Goal: Entertainment & Leisure: Consume media (video, audio)

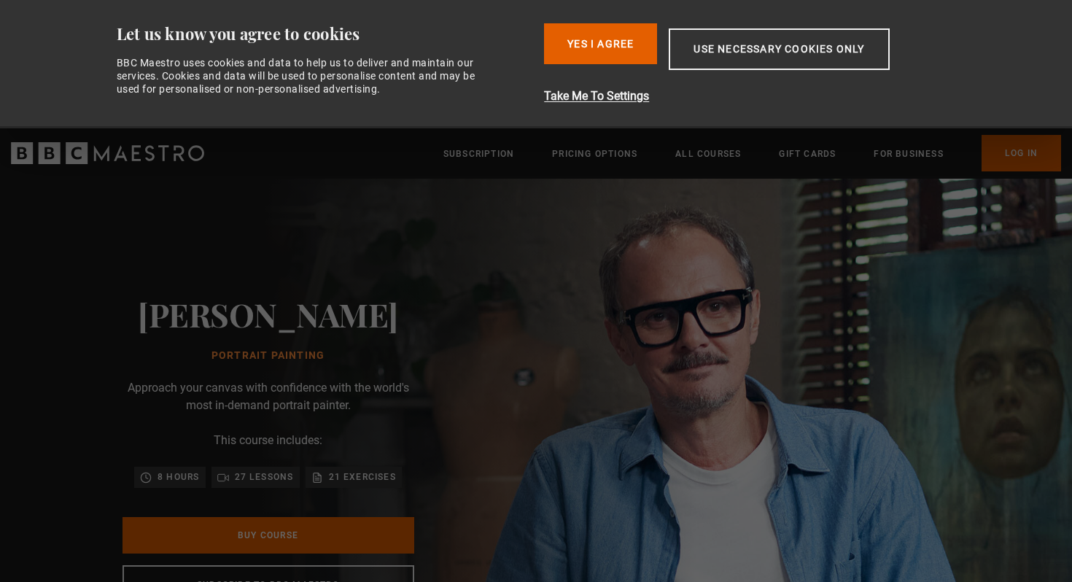
scroll to position [0, 191]
click at [536, 241] on div "Jonathan Yeo Portrait Painting Approach your canvas with confidence with the wo…" at bounding box center [268, 450] width 536 height 543
click at [616, 41] on button "Yes I Agree" at bounding box center [600, 43] width 113 height 41
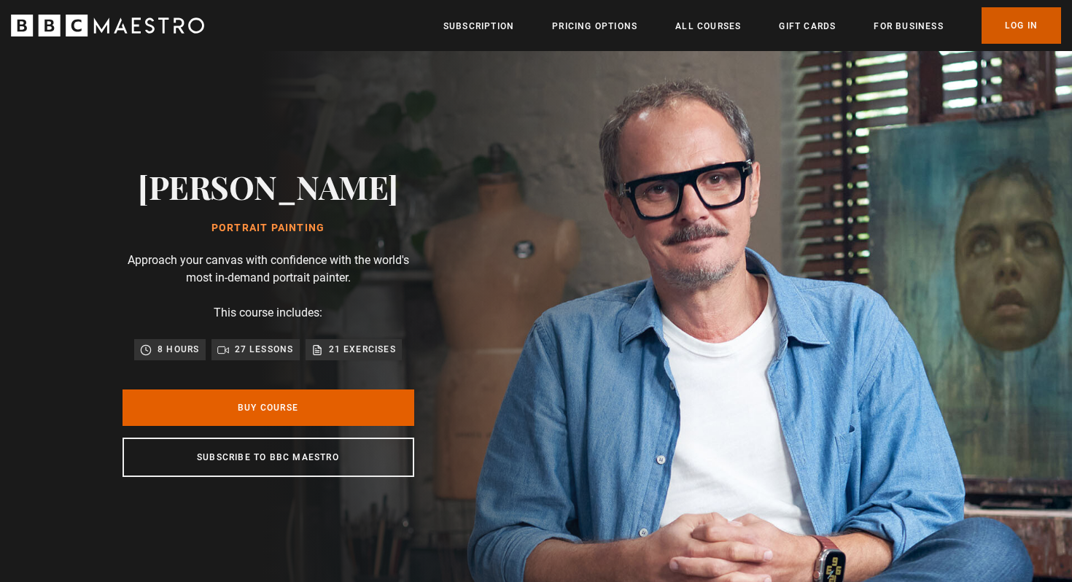
click at [1027, 31] on link "Log In" at bounding box center [1020, 25] width 79 height 36
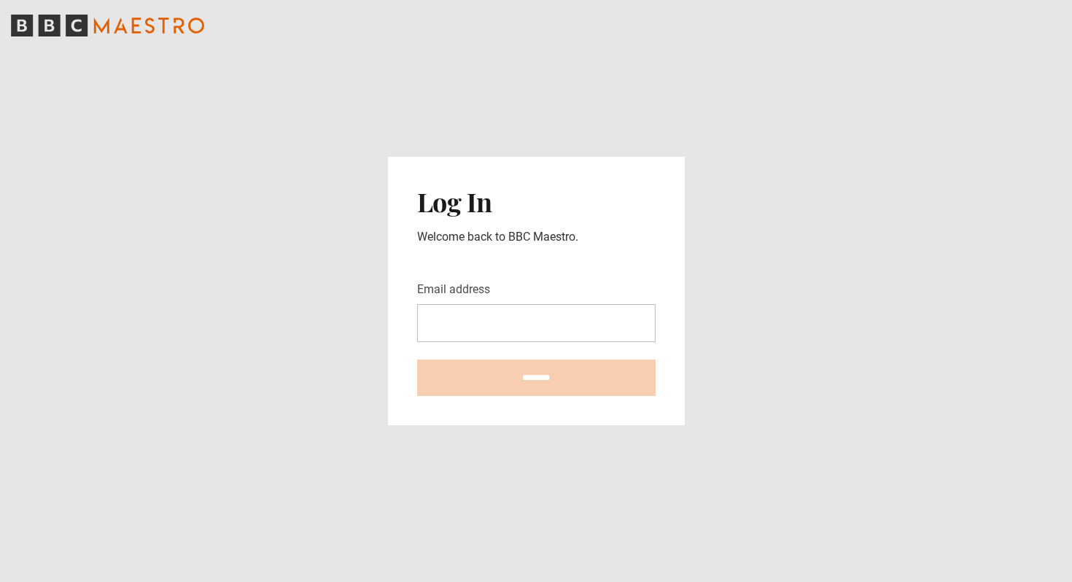
type input "**********"
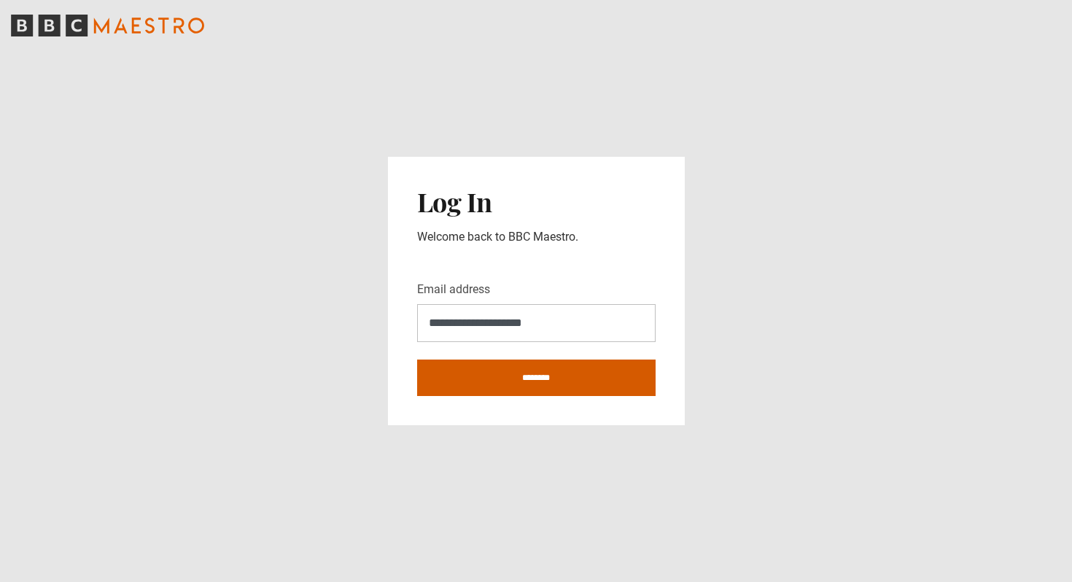
click at [530, 374] on input "********" at bounding box center [536, 377] width 238 height 36
type input "**********"
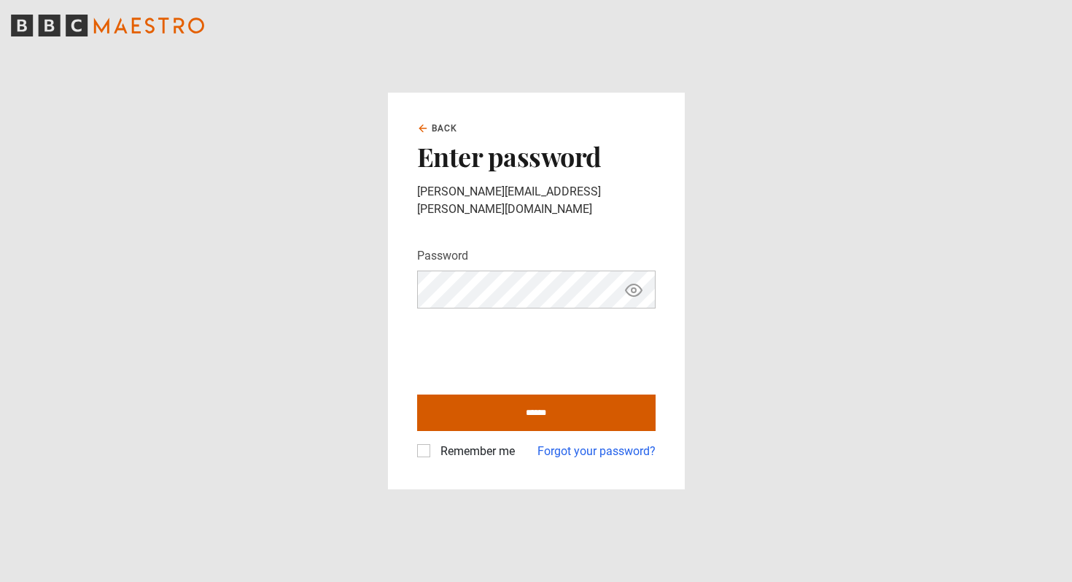
click at [558, 408] on input "******" at bounding box center [536, 412] width 238 height 36
type input "**********"
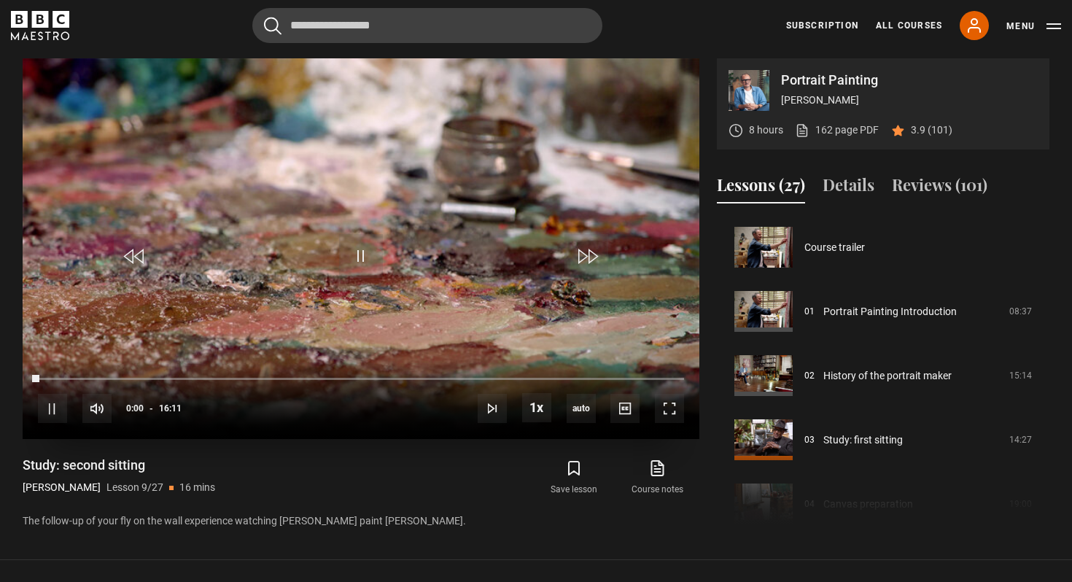
scroll to position [513, 0]
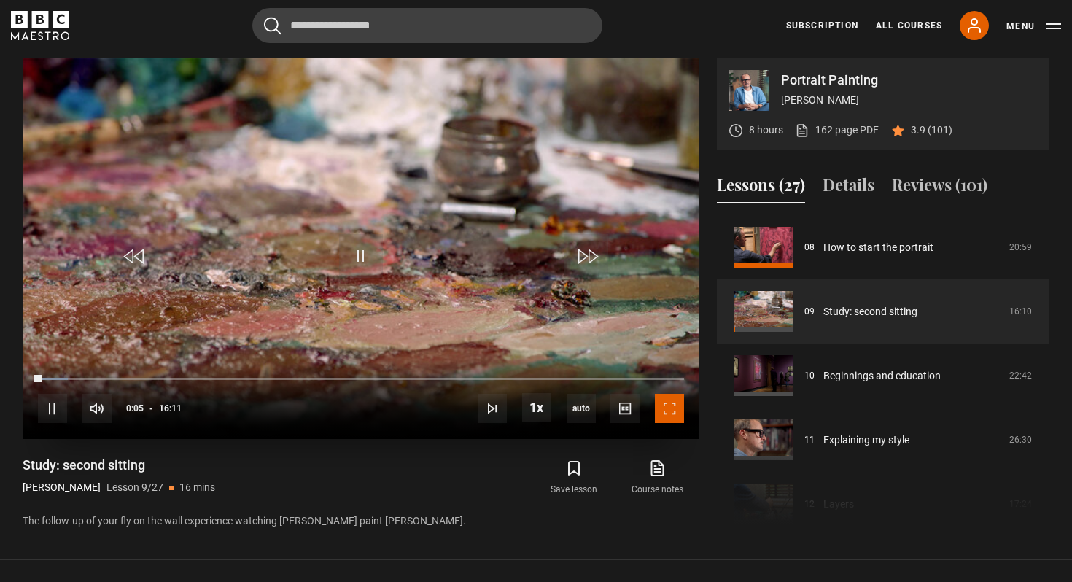
click at [671, 403] on span "Video Player" at bounding box center [669, 408] width 29 height 29
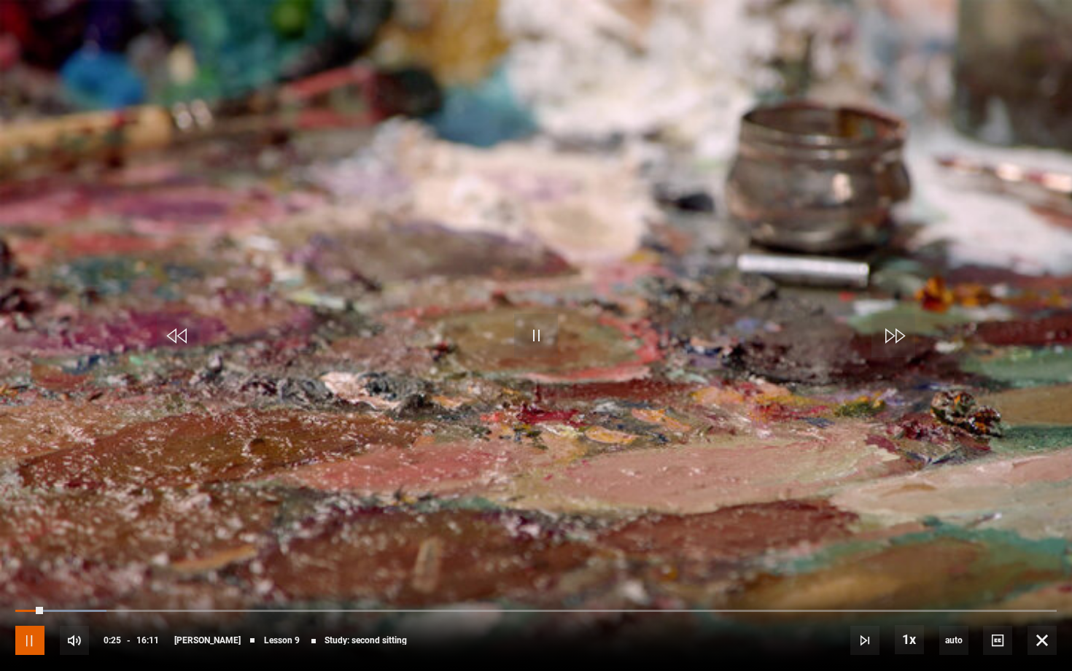
click at [32, 581] on span "Video Player" at bounding box center [29, 640] width 29 height 29
click at [531, 333] on span "Video Player" at bounding box center [536, 336] width 44 height 44
click at [537, 338] on span "Video Player" at bounding box center [536, 336] width 44 height 44
click at [537, 333] on span "Video Player" at bounding box center [536, 336] width 44 height 44
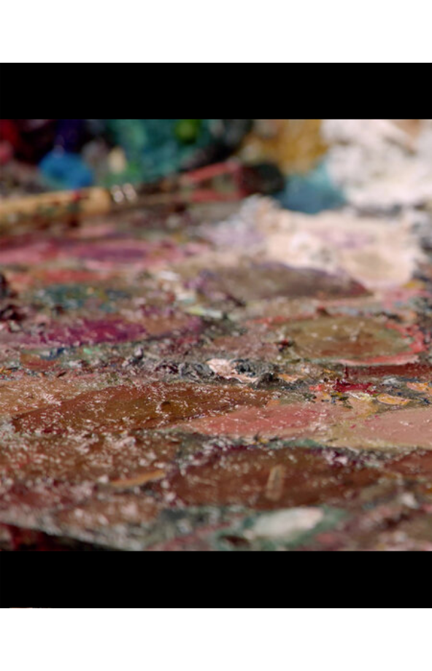
scroll to position [0, 0]
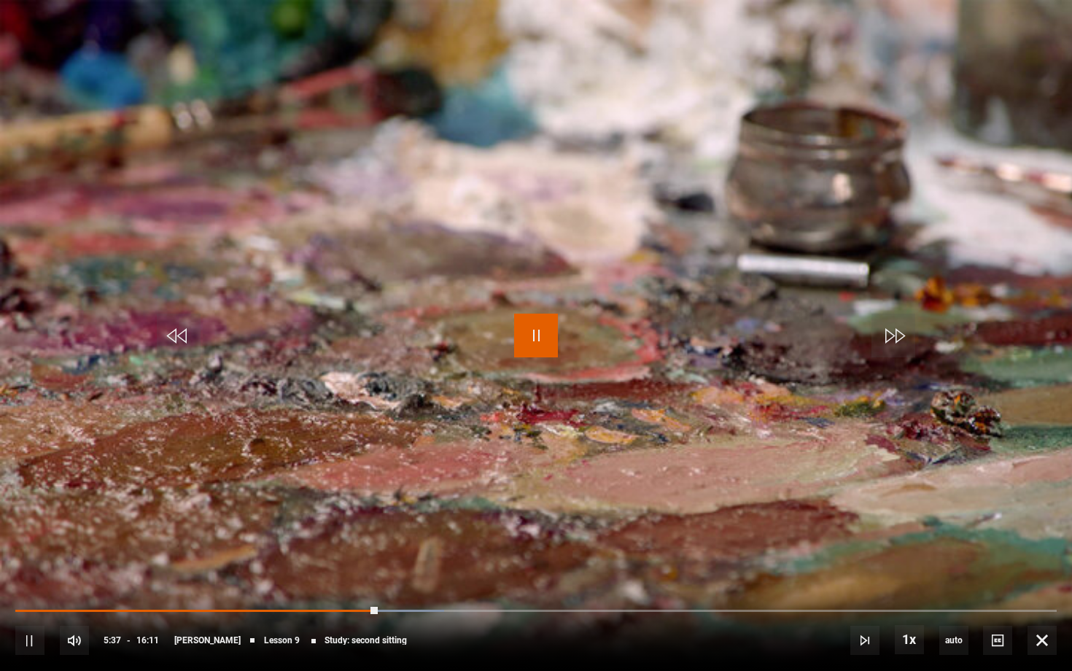
click at [534, 346] on span "Video Player" at bounding box center [536, 336] width 44 height 44
click at [531, 335] on span "Video Player" at bounding box center [536, 336] width 44 height 44
click at [537, 340] on span "Video Player" at bounding box center [536, 336] width 44 height 44
drag, startPoint x: 625, startPoint y: 344, endPoint x: 599, endPoint y: 346, distance: 26.3
click at [599, 346] on video "Video Player" at bounding box center [536, 335] width 1072 height 671
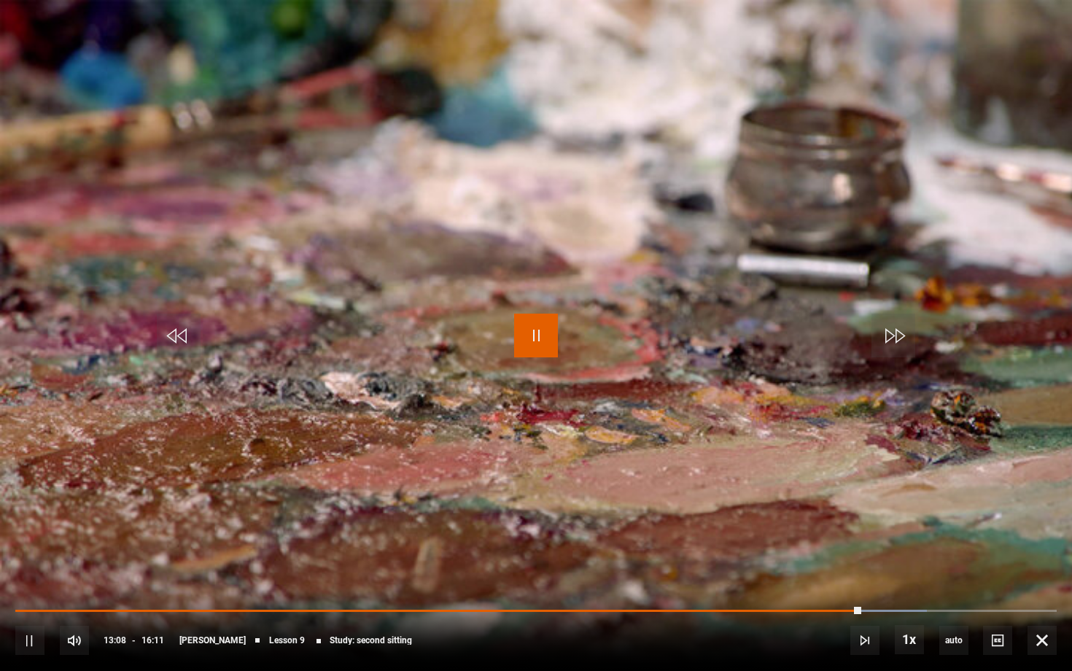
click at [535, 346] on span "Video Player" at bounding box center [536, 336] width 44 height 44
click at [535, 331] on span "Video Player" at bounding box center [536, 336] width 44 height 44
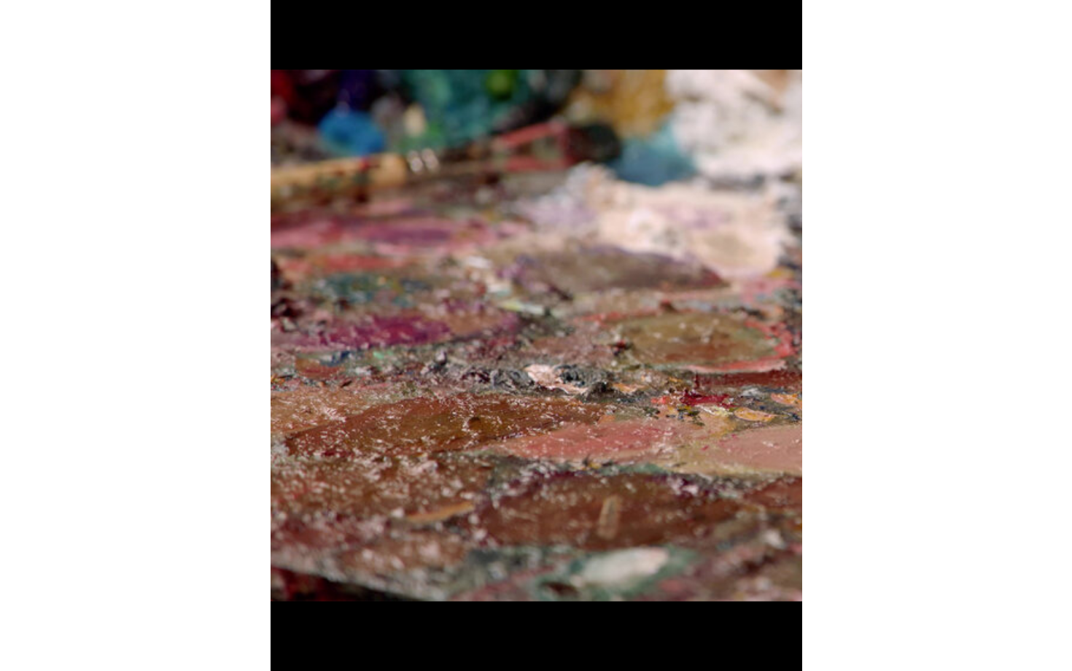
scroll to position [1223, 0]
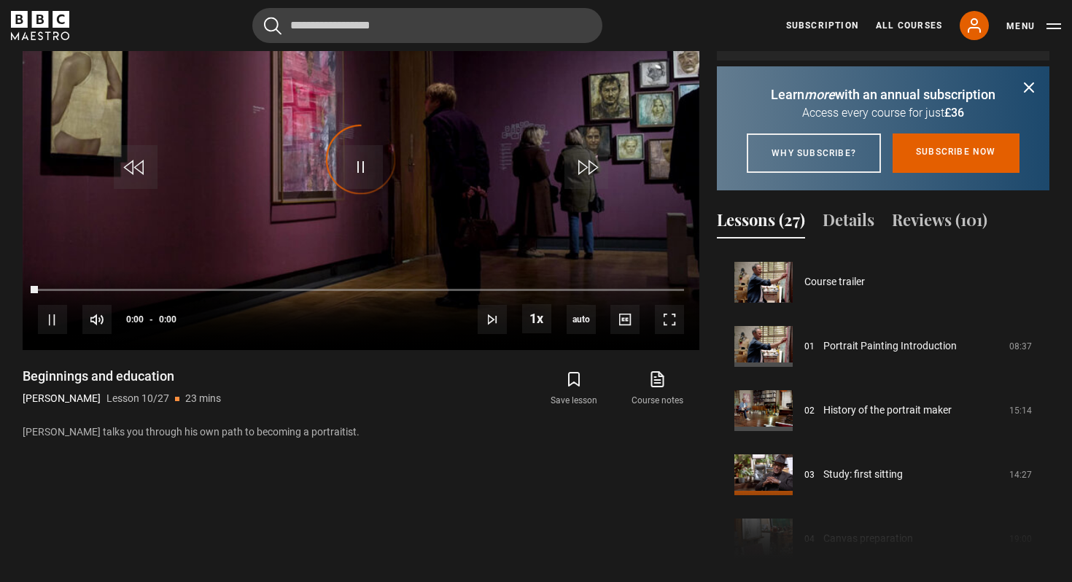
scroll to position [578, 0]
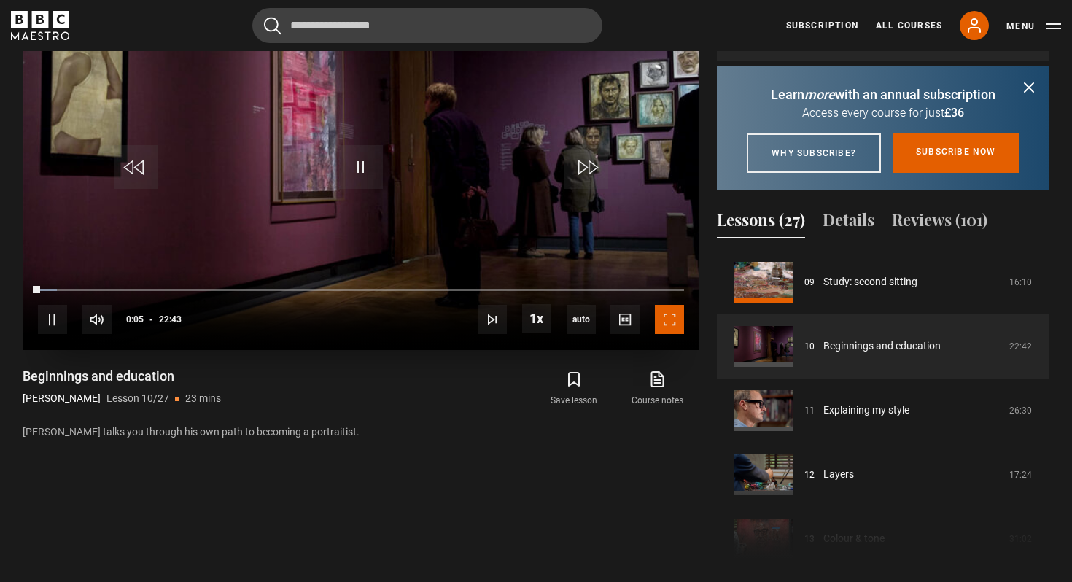
click at [669, 321] on span "Video Player" at bounding box center [669, 319] width 29 height 29
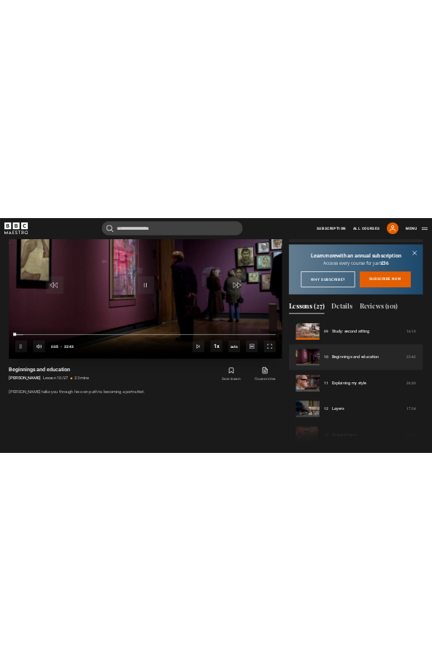
scroll to position [648, 0]
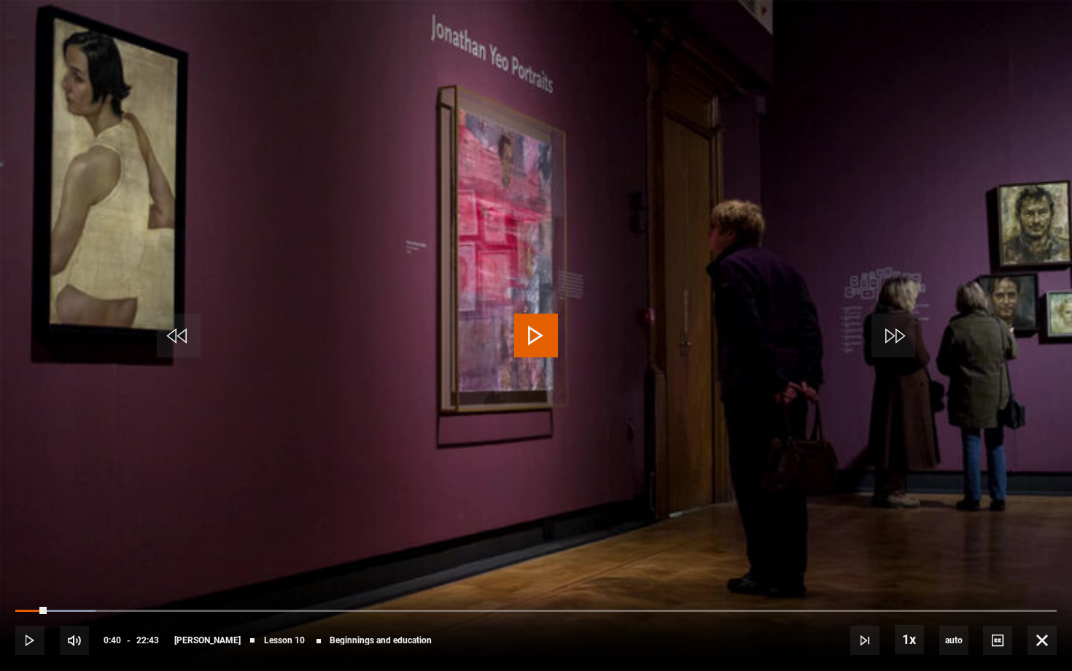
click at [537, 331] on span "Video Player" at bounding box center [536, 336] width 44 height 44
click at [540, 341] on span "Video Player" at bounding box center [536, 336] width 44 height 44
click at [536, 332] on span "Video Player" at bounding box center [536, 336] width 44 height 44
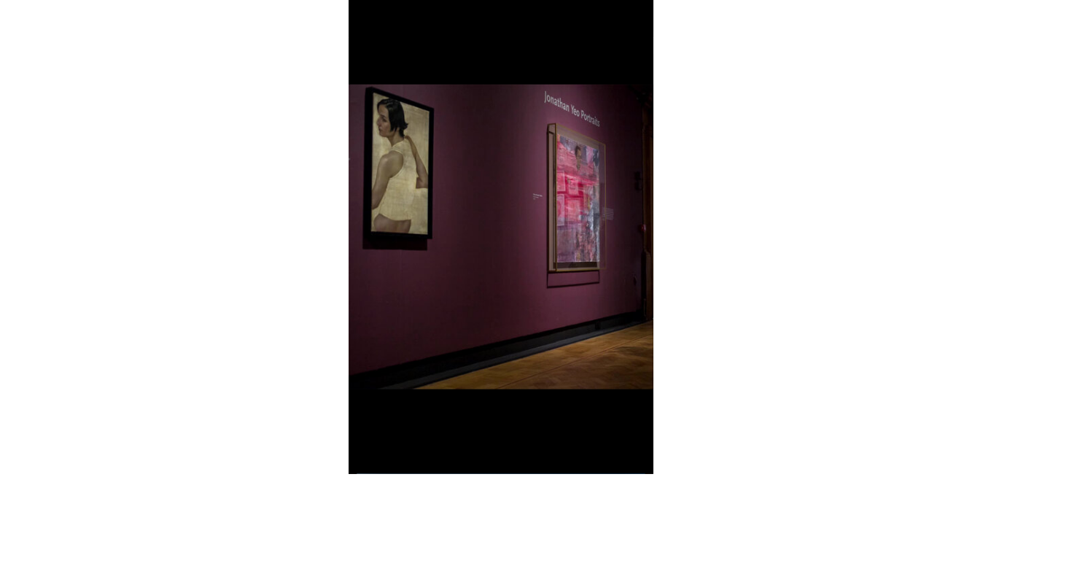
scroll to position [0, 0]
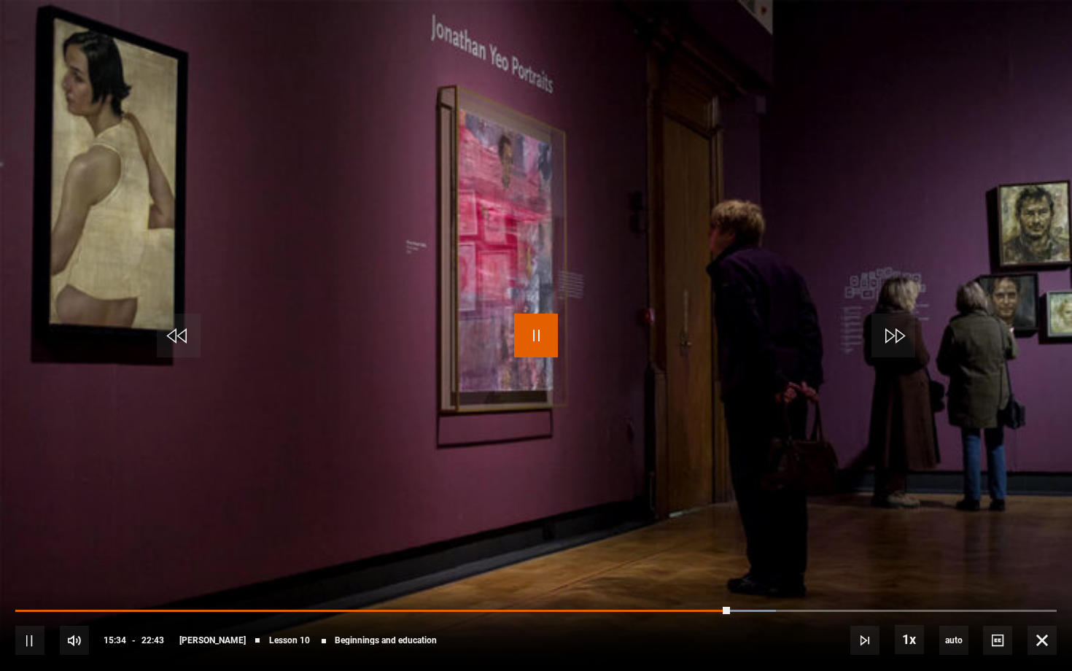
click at [539, 325] on span "Video Player" at bounding box center [536, 336] width 44 height 44
click at [1038, 581] on span "Video Player" at bounding box center [1041, 640] width 29 height 29
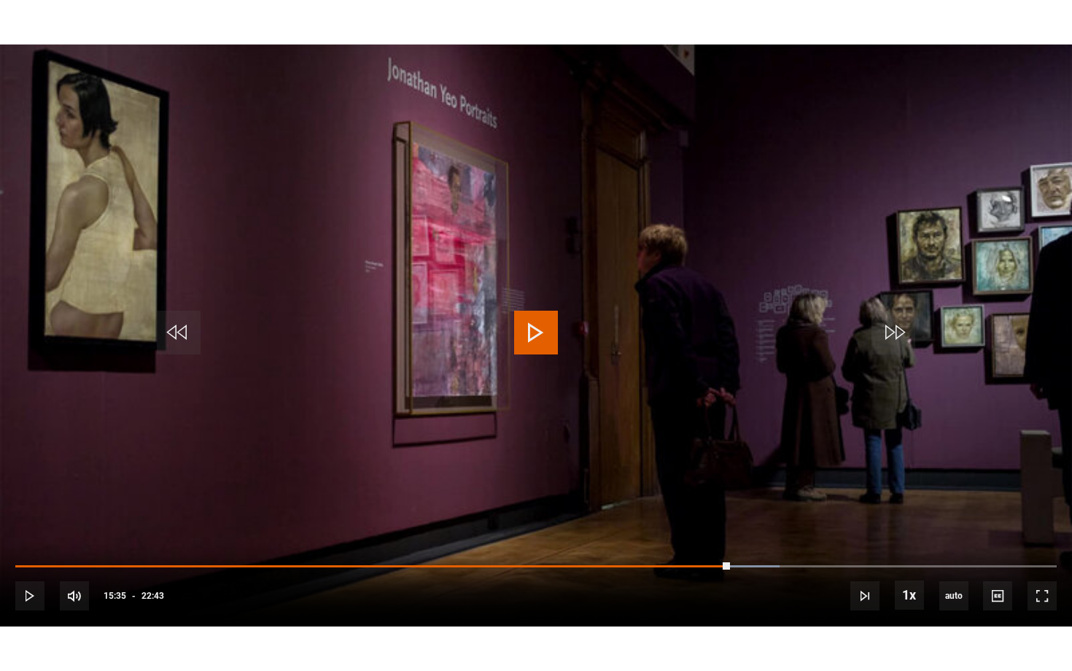
scroll to position [604, 0]
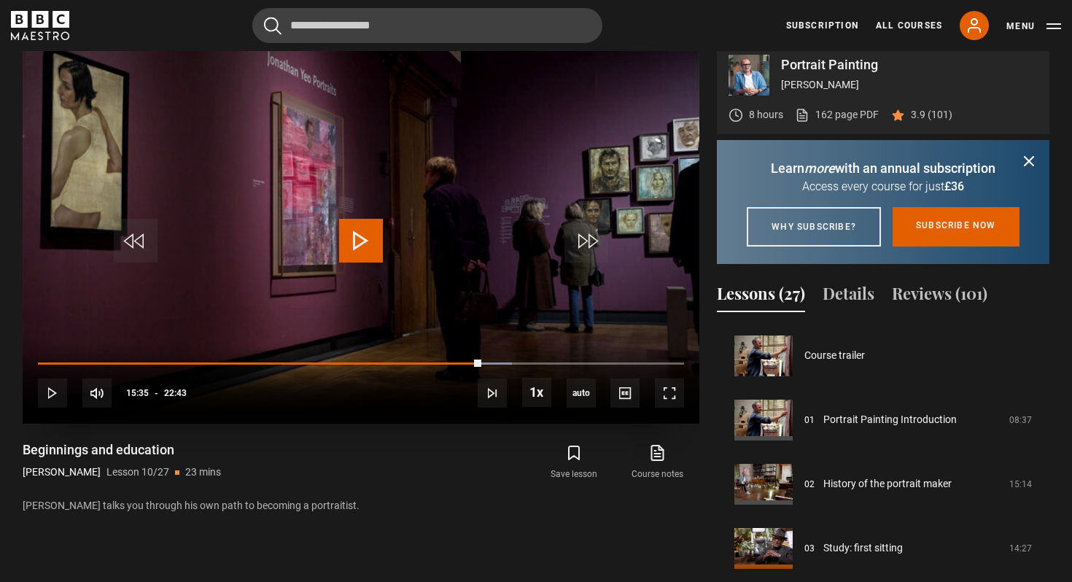
click at [355, 232] on span "Video Player" at bounding box center [361, 241] width 44 height 44
click at [671, 392] on span "Video Player" at bounding box center [669, 392] width 29 height 29
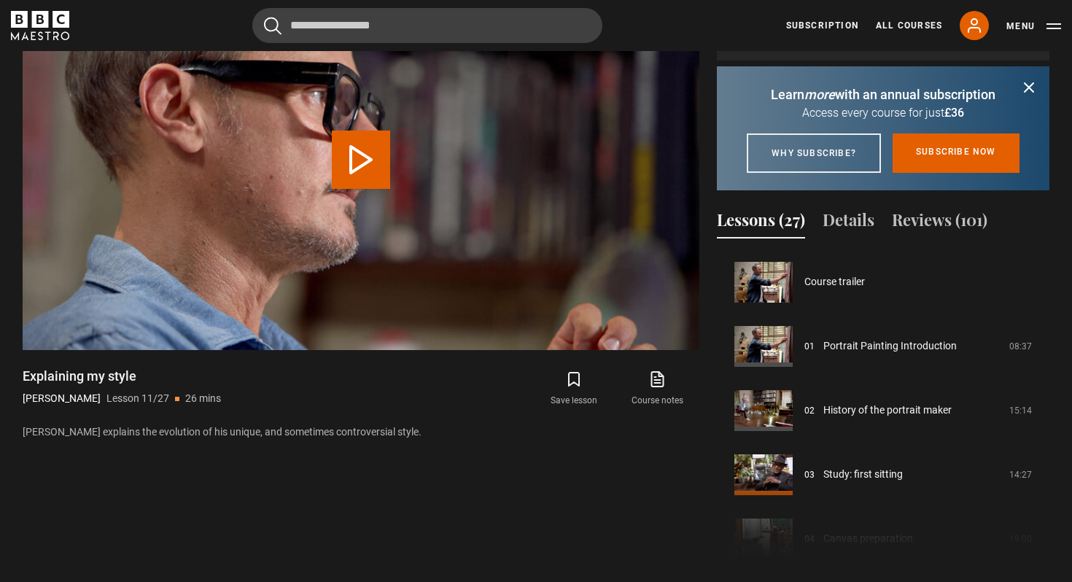
scroll to position [642, 0]
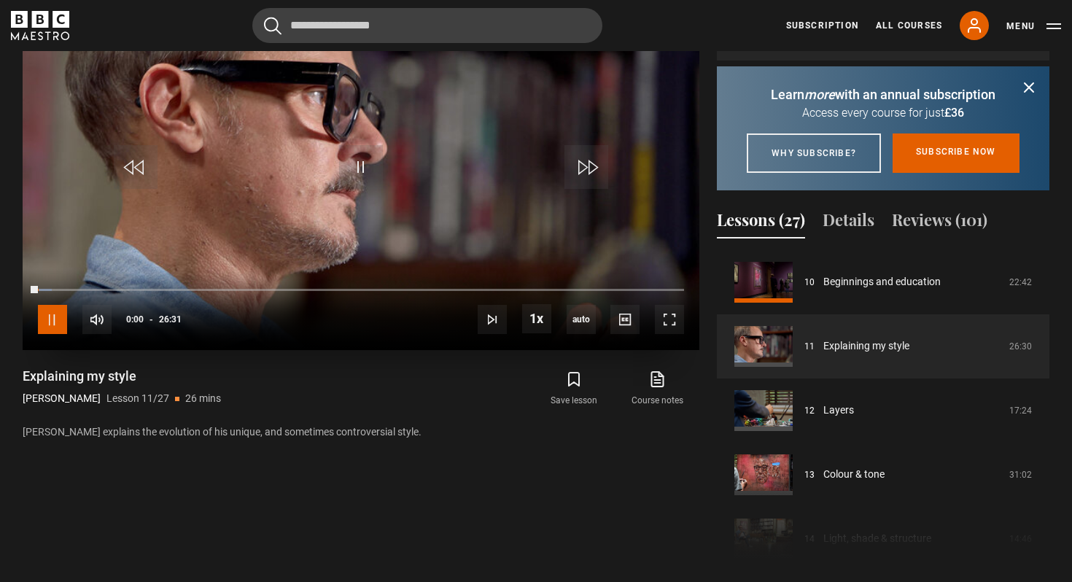
click at [49, 306] on span "Video Player" at bounding box center [52, 319] width 29 height 29
